Goal: Submit feedback/report problem

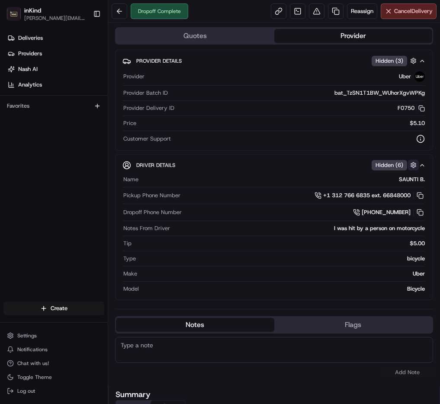
click at [409, 166] on button "button" at bounding box center [413, 165] width 11 height 11
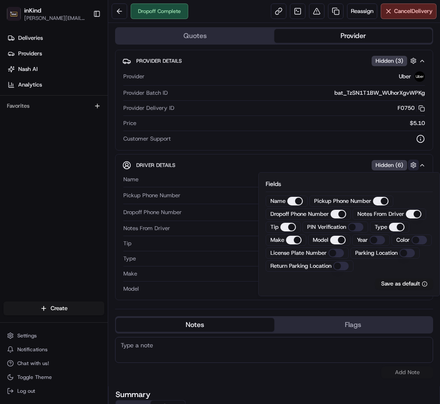
click at [409, 166] on button "button" at bounding box center [413, 165] width 11 height 11
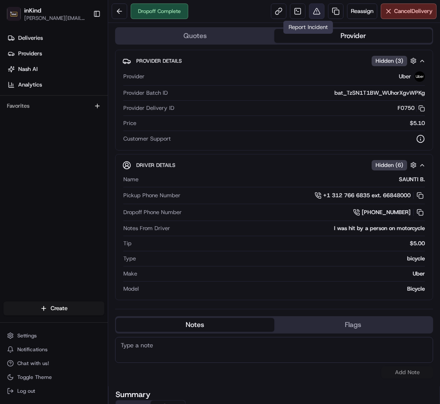
click at [309, 11] on button at bounding box center [317, 11] width 16 height 16
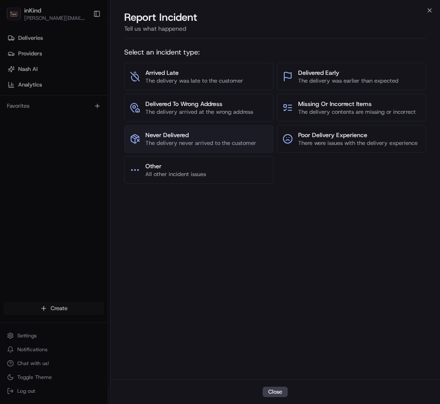
click at [214, 136] on span "Never Delivered" at bounding box center [200, 135] width 111 height 9
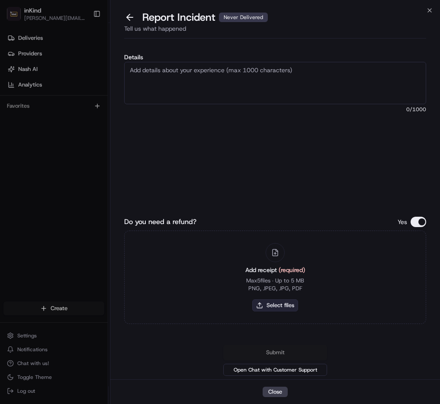
click at [284, 305] on button "Select files" at bounding box center [275, 306] width 46 height 12
type input "C:\fakepath\Screenshot [DATE] 1.06.46 PM.png"
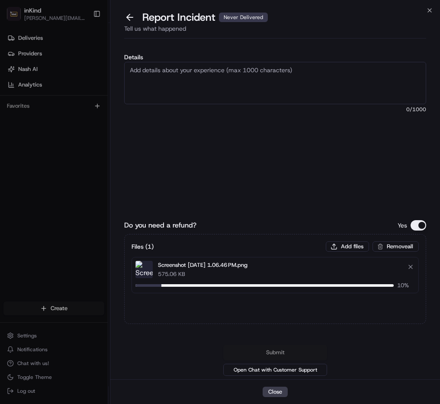
click at [190, 80] on textarea "Details" at bounding box center [275, 83] width 302 height 42
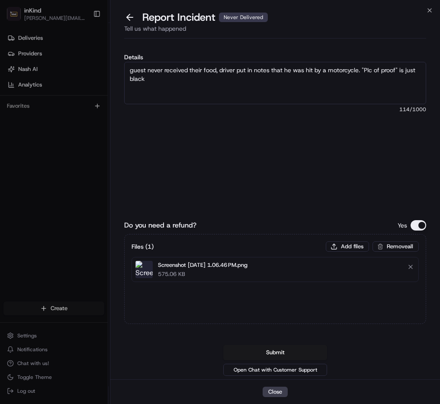
click at [369, 69] on textarea "guest never received their food, driver put in notes that he was hit by a motor…" at bounding box center [275, 83] width 302 height 42
type textarea "guest never received their food, driver put in notes that he was hit by a motor…"
click at [325, 170] on div "Details guest never received their food, driver put in notes that he was hit by…" at bounding box center [275, 118] width 302 height 129
click at [281, 353] on button "Submit" at bounding box center [275, 353] width 104 height 16
